Goal: Communication & Community: Answer question/provide support

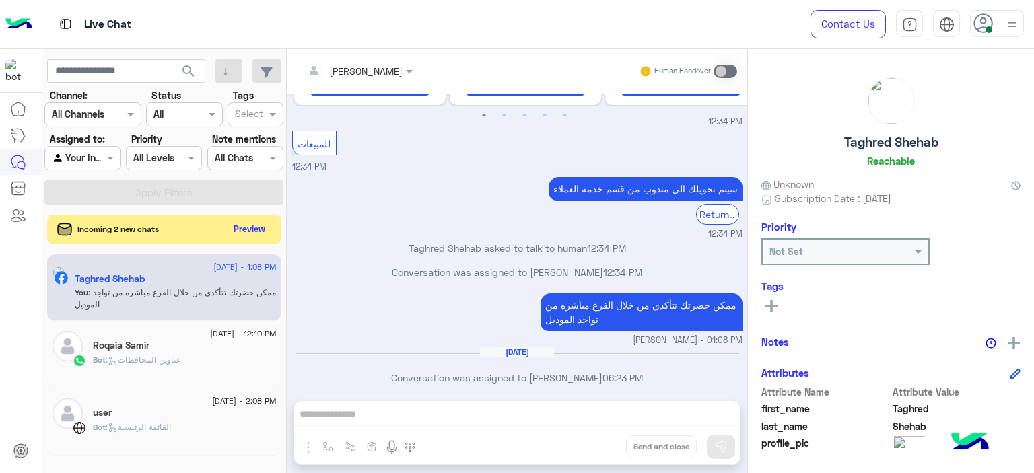
click at [1011, 32] on div at bounding box center [1012, 24] width 17 height 26
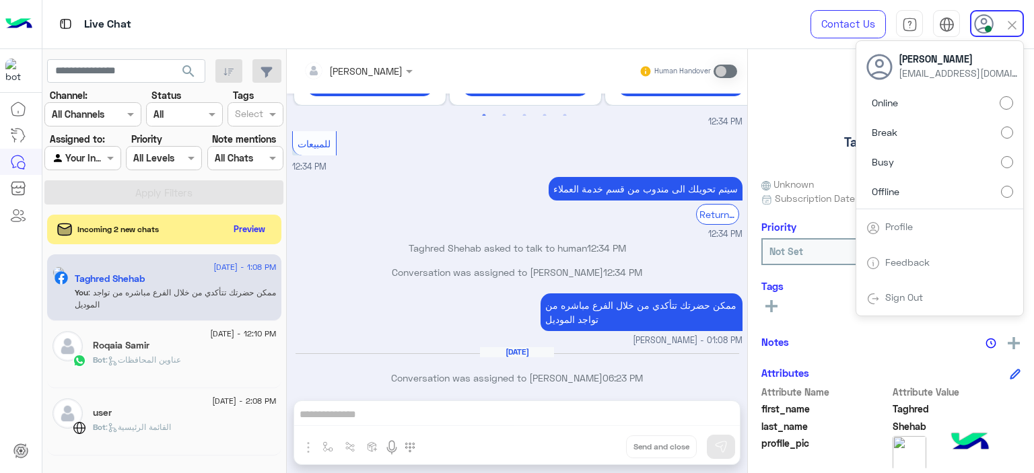
click at [479, 10] on div "Live Chat" at bounding box center [372, 24] width 661 height 48
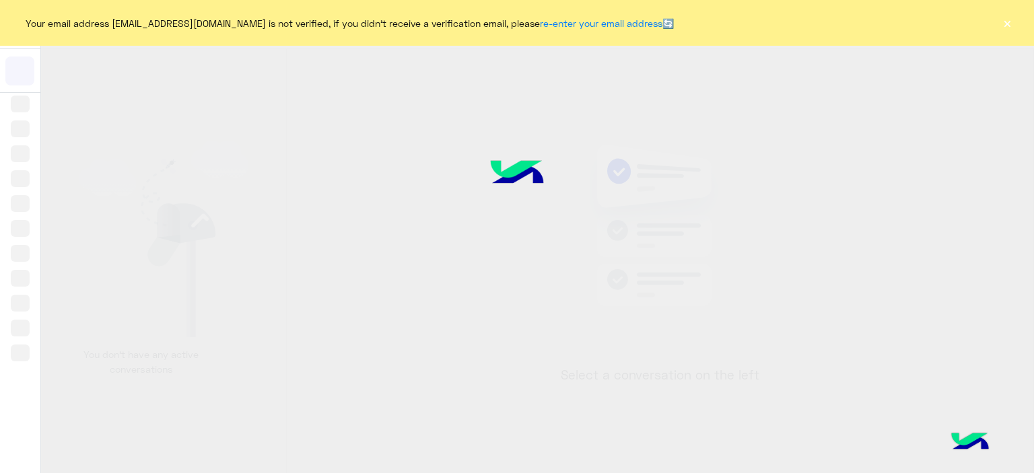
click at [984, 27] on div "Your email address [EMAIL_ADDRESS][DOMAIN_NAME] is not verified, if you didn't …" at bounding box center [517, 23] width 1034 height 46
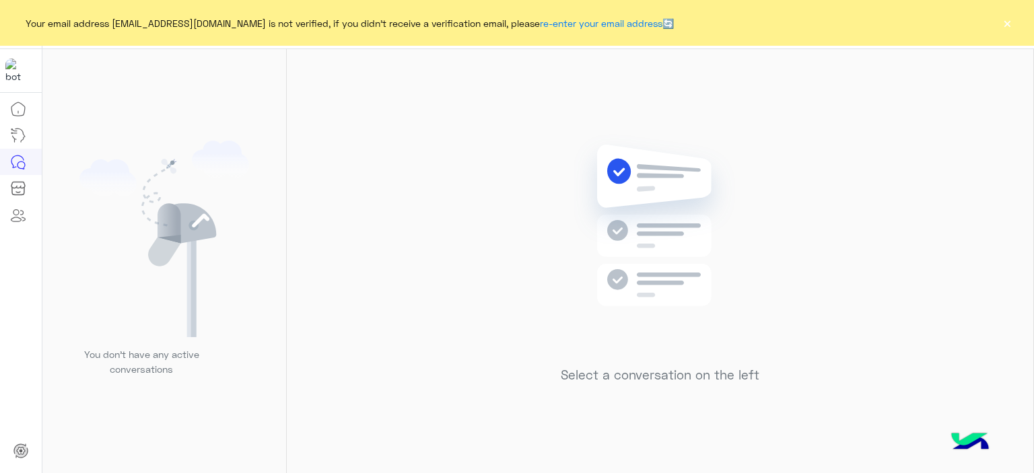
click at [1000, 22] on button "×" at bounding box center [1006, 22] width 13 height 13
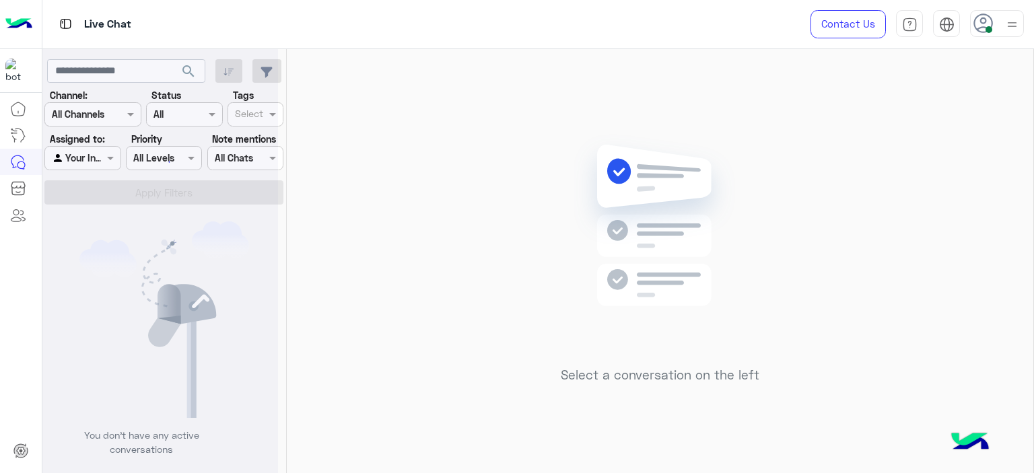
click at [984, 22] on use at bounding box center [984, 23] width 20 height 20
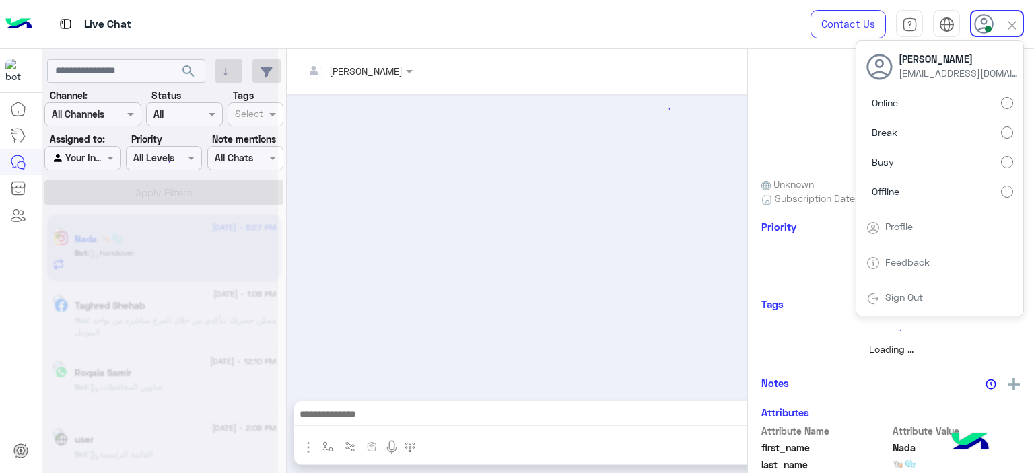
click at [982, 28] on icon at bounding box center [984, 24] width 20 height 20
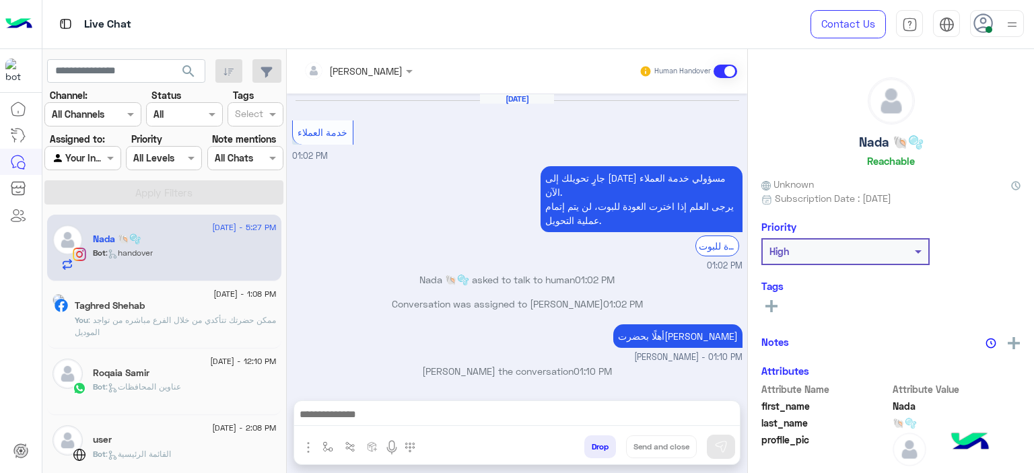
scroll to position [792, 0]
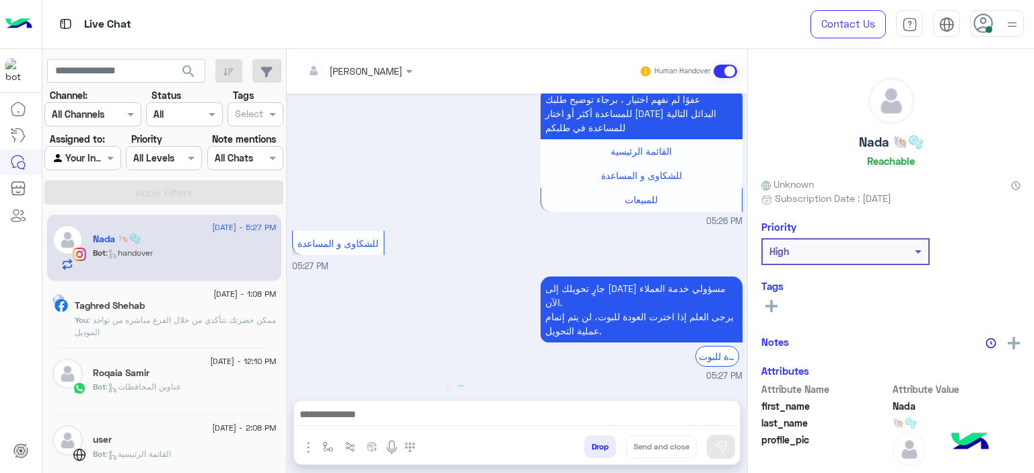
click at [982, 28] on icon at bounding box center [984, 23] width 20 height 20
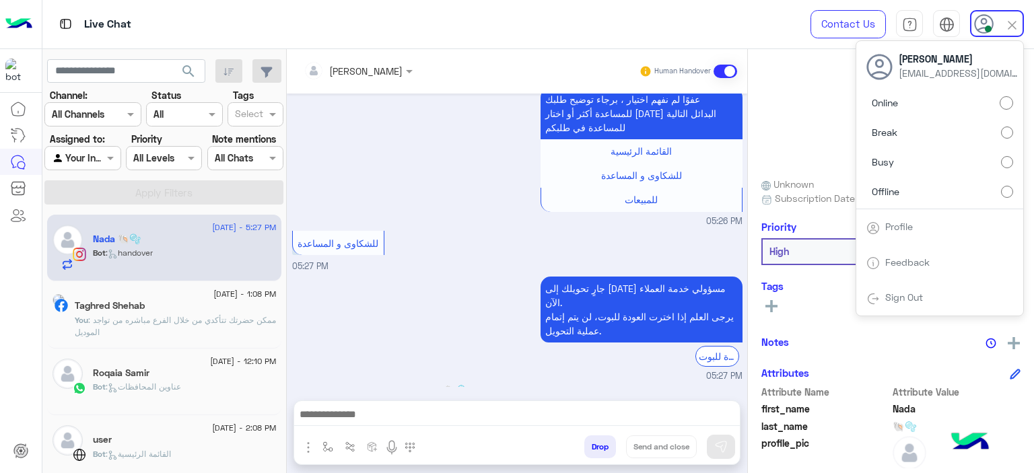
click at [982, 28] on icon at bounding box center [984, 24] width 20 height 20
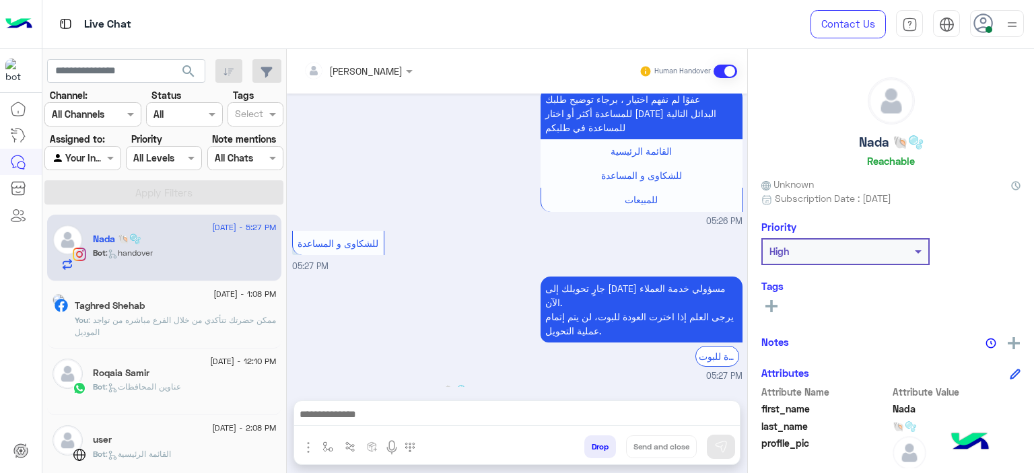
click at [982, 28] on icon at bounding box center [984, 23] width 20 height 20
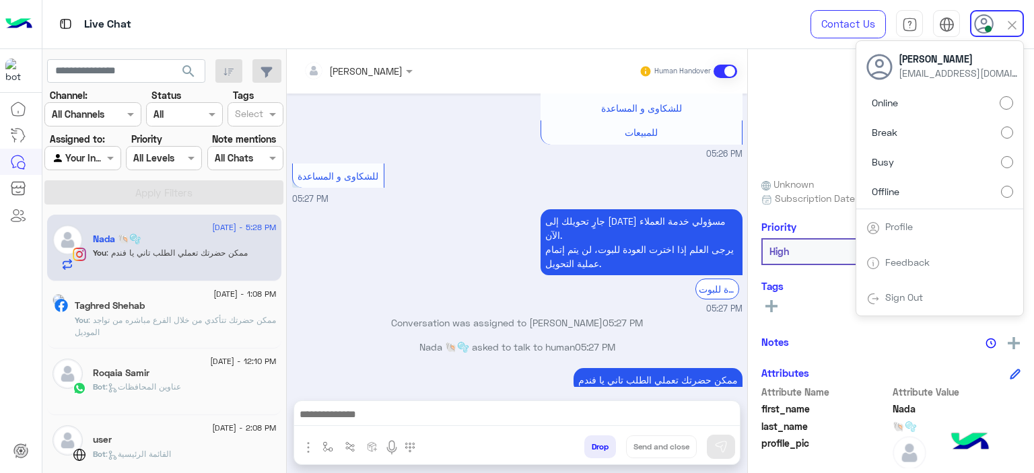
scroll to position [885, 0]
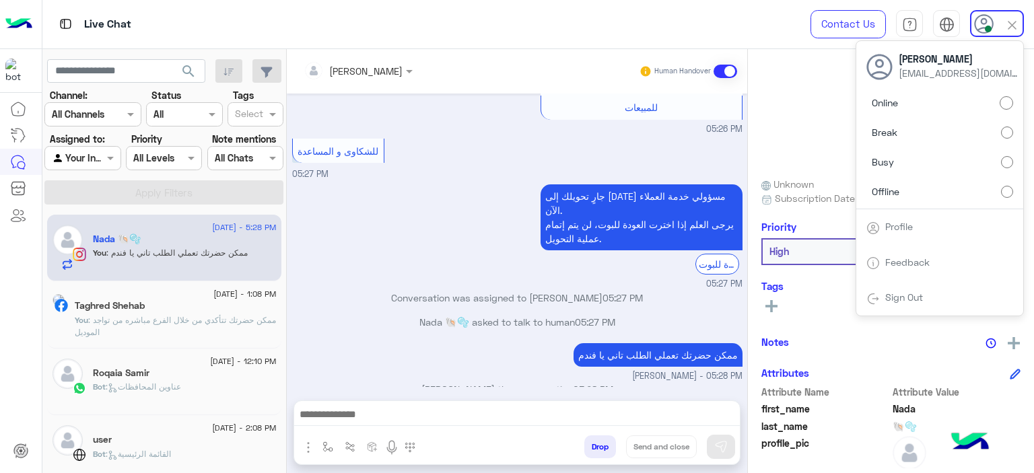
click at [1005, 198] on label "Offline" at bounding box center [940, 191] width 147 height 24
